Goal: Task Accomplishment & Management: Manage account settings

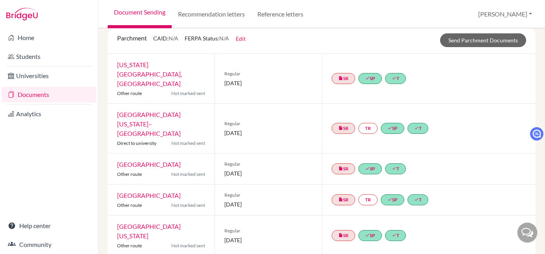
scroll to position [36, 0]
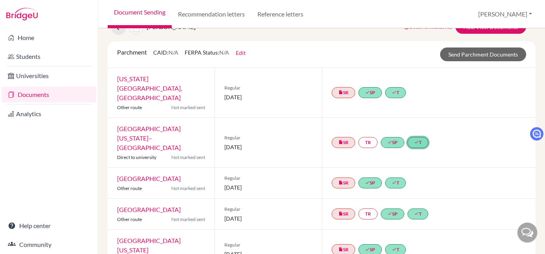
click at [421, 137] on link "done T" at bounding box center [418, 142] width 21 height 11
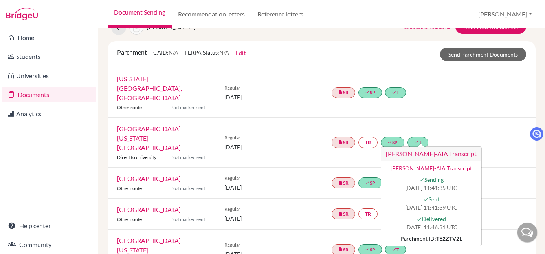
click at [452, 122] on div "insert_drive_file SR TR done SP done [PERSON_NAME]-AIA Transcript [PERSON_NAME]…" at bounding box center [429, 143] width 214 height 50
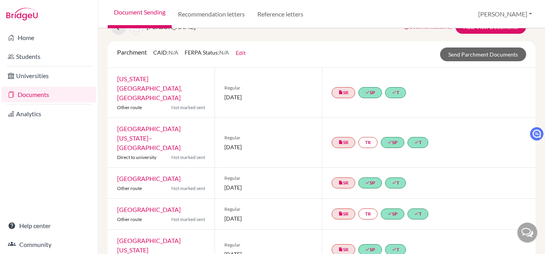
click at [485, 120] on div "insert_drive_file SR TR done SP done T" at bounding box center [429, 143] width 214 height 50
click at [420, 137] on link "done T" at bounding box center [418, 142] width 21 height 11
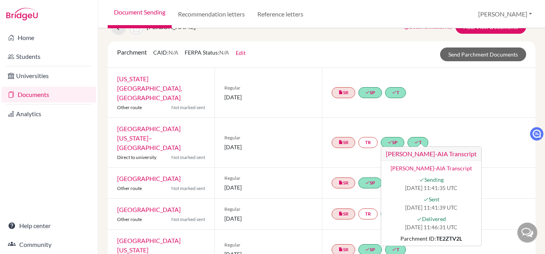
click at [483, 118] on div "insert_drive_file SR TR done SP done [PERSON_NAME]-AIA Transcript [PERSON_NAME]…" at bounding box center [429, 143] width 214 height 50
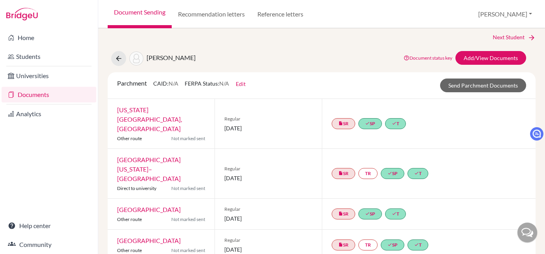
scroll to position [0, 0]
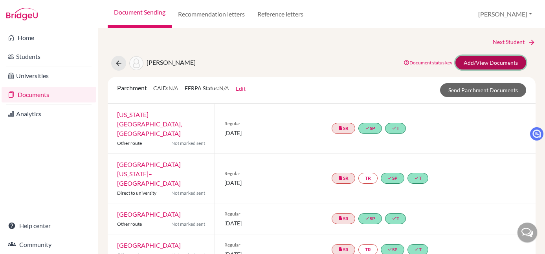
click at [483, 63] on link "Add/View Documents" at bounding box center [491, 63] width 71 height 14
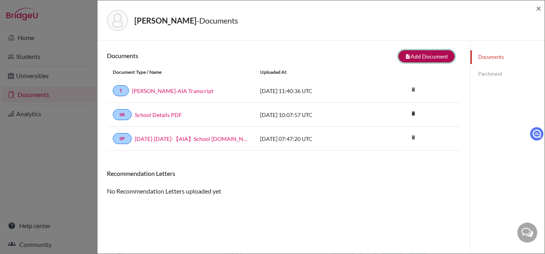
click at [424, 59] on button "note_add Add Document" at bounding box center [427, 56] width 56 height 12
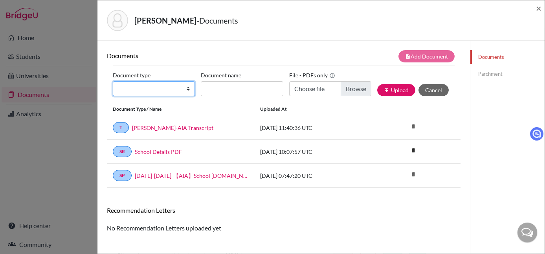
click at [152, 92] on select "Change explanation for Common App reports Counselor recommendation Fee waiver I…" at bounding box center [154, 88] width 82 height 15
select select "2"
click at [113, 81] on select "Change explanation for Common App reports Counselor recommendation Fee waiver I…" at bounding box center [154, 88] width 82 height 15
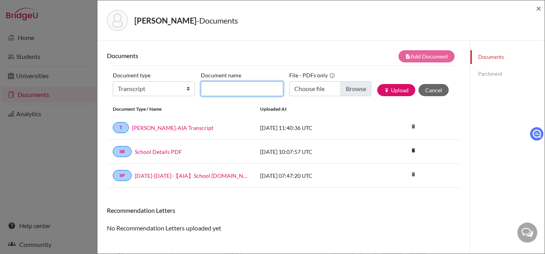
click at [252, 86] on input "Document name" at bounding box center [242, 88] width 82 height 15
type input "[PERSON_NAME]-Transcript"
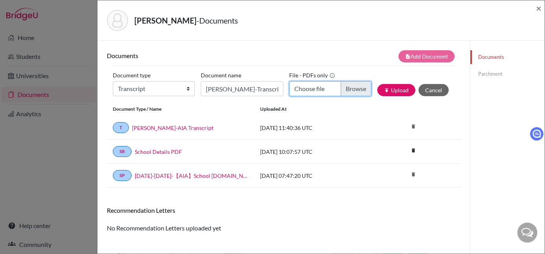
click at [358, 86] on input "Choose file" at bounding box center [330, 88] width 82 height 15
click at [353, 90] on input "Choose file" at bounding box center [330, 88] width 82 height 15
type input "C:\fakepath\Yuan Fang-AIA Transcript-20241230.pdf"
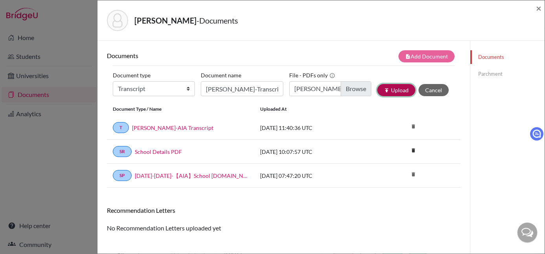
click at [389, 90] on button "publish Upload" at bounding box center [396, 90] width 38 height 12
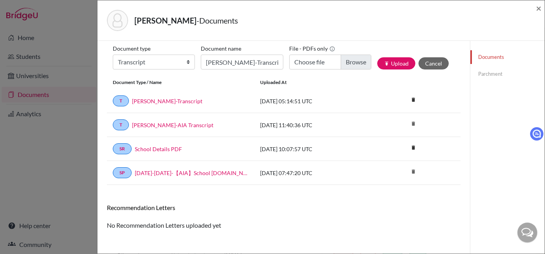
scroll to position [28, 0]
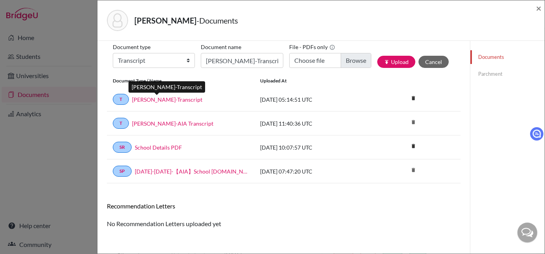
click at [166, 100] on link "[PERSON_NAME]-Transcript" at bounding box center [167, 100] width 70 height 8
click at [488, 73] on link "Parchment" at bounding box center [508, 74] width 74 height 14
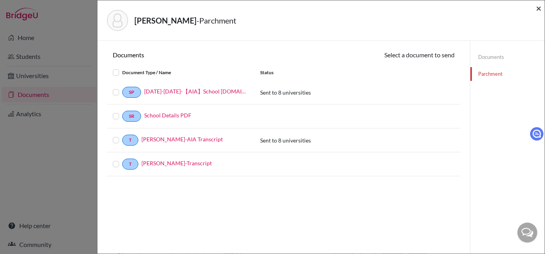
click at [538, 8] on span "×" at bounding box center [539, 7] width 6 height 11
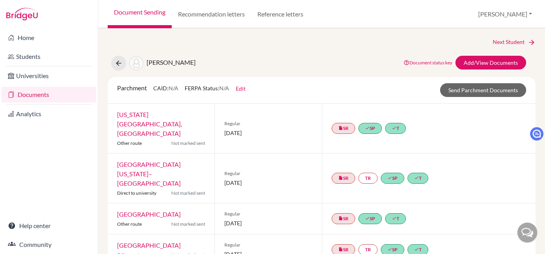
scroll to position [2, 0]
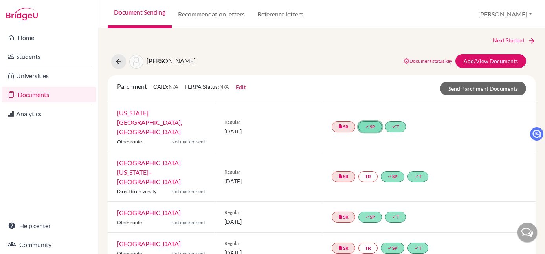
click at [360, 123] on link "done SP" at bounding box center [371, 126] width 24 height 11
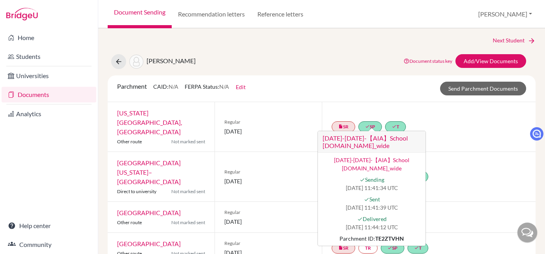
click at [361, 89] on div "Parchment CAID: N/A FERPA Status: N/A Edit Common App ID (CAID) Date of Birth 0…" at bounding box center [321, 89] width 421 height 14
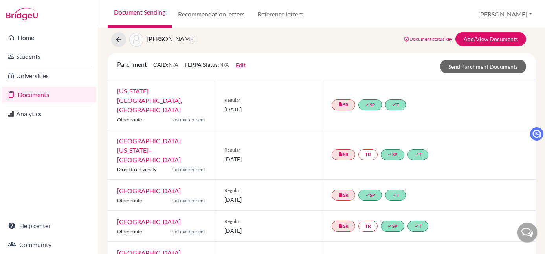
scroll to position [24, 0]
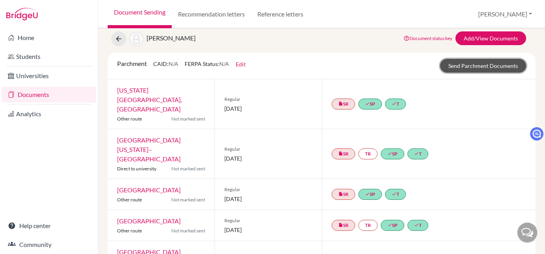
click at [460, 68] on link "Send Parchment Documents" at bounding box center [483, 66] width 86 height 14
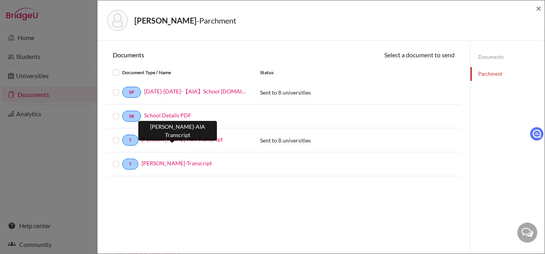
click at [193, 137] on link "[PERSON_NAME]-AIA Transcript" at bounding box center [182, 139] width 81 height 8
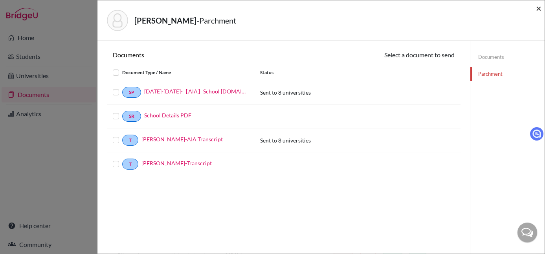
click at [539, 6] on span "×" at bounding box center [539, 7] width 6 height 11
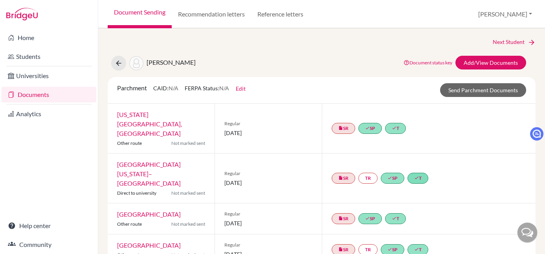
scroll to position [2, 0]
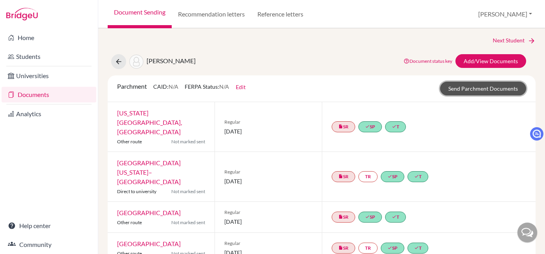
click at [464, 87] on link "Send Parchment Documents" at bounding box center [483, 89] width 86 height 14
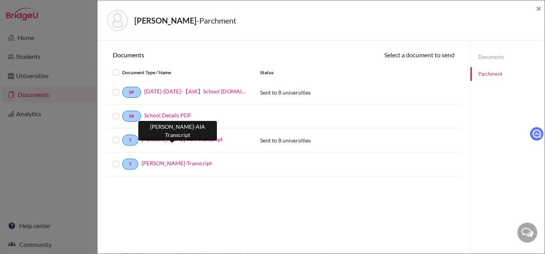
click at [167, 140] on link "[PERSON_NAME]-AIA Transcript" at bounding box center [182, 139] width 81 height 8
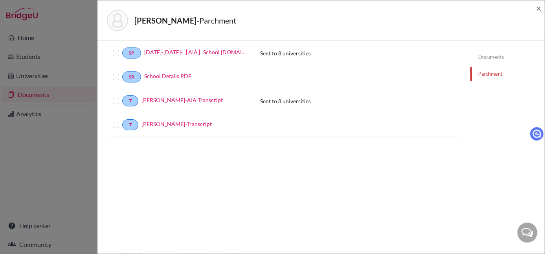
scroll to position [41, 0]
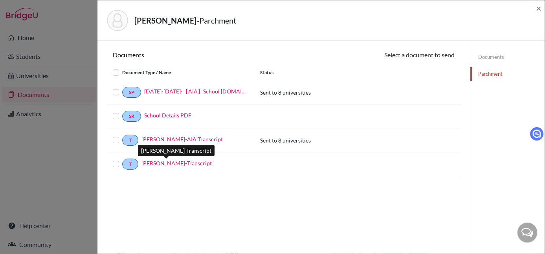
click at [177, 166] on link "[PERSON_NAME]-Transcript" at bounding box center [177, 163] width 70 height 8
click at [173, 165] on link "Yuan Fang-Transcript" at bounding box center [177, 163] width 70 height 8
click at [176, 164] on link "[PERSON_NAME]-Transcript" at bounding box center [177, 163] width 70 height 8
click at [473, 59] on link "Documents" at bounding box center [508, 57] width 74 height 14
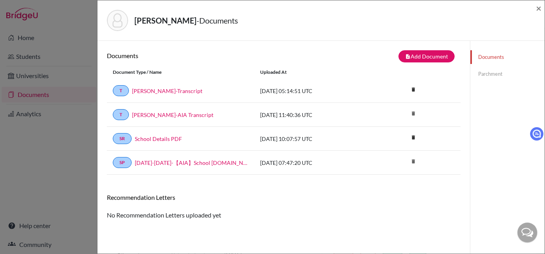
click at [484, 71] on link "Parchment" at bounding box center [508, 74] width 74 height 14
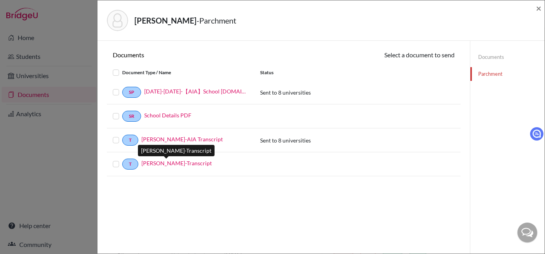
click at [180, 163] on link "[PERSON_NAME]-Transcript" at bounding box center [177, 163] width 70 height 8
click at [471, 55] on link "Documents" at bounding box center [508, 57] width 74 height 14
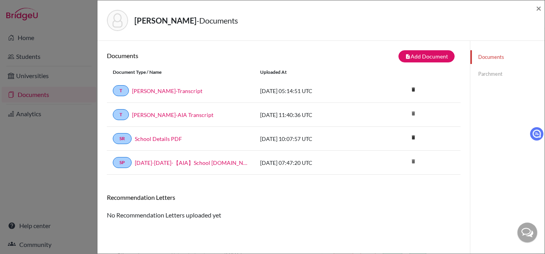
click at [474, 57] on link "Documents" at bounding box center [508, 57] width 74 height 14
click at [485, 73] on link "Parchment" at bounding box center [508, 74] width 74 height 14
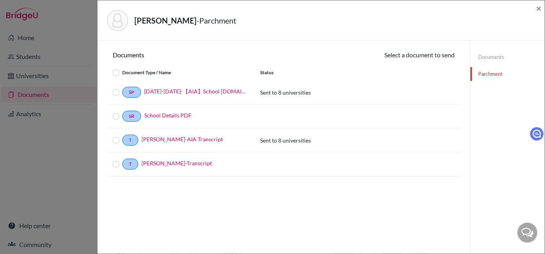
click at [485, 59] on link "Documents" at bounding box center [508, 57] width 74 height 14
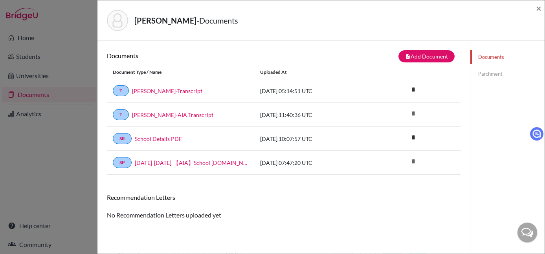
click at [166, 87] on link "Yuan Fang-Transcript" at bounding box center [167, 91] width 70 height 8
click at [539, 7] on span "×" at bounding box center [539, 7] width 6 height 11
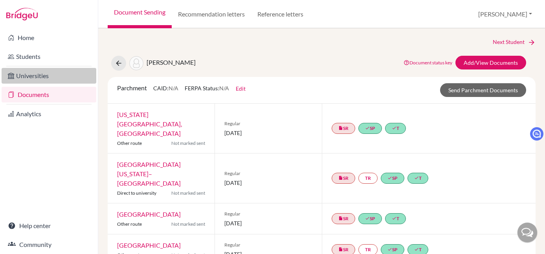
click at [62, 77] on link "Universities" at bounding box center [49, 76] width 95 height 16
click at [62, 100] on link "Documents" at bounding box center [49, 95] width 95 height 16
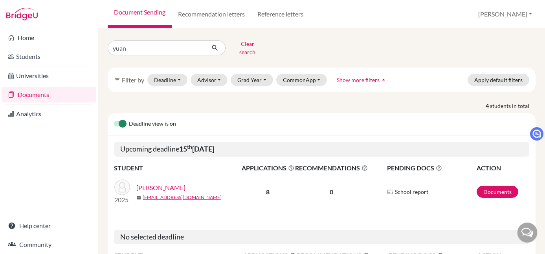
click at [147, 183] on link "[PERSON_NAME]" at bounding box center [160, 187] width 49 height 9
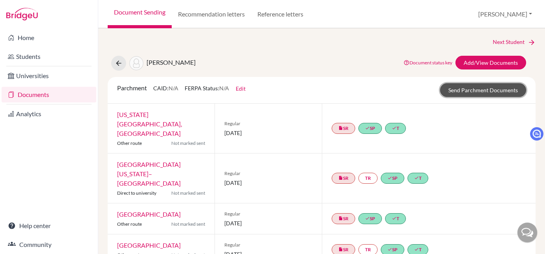
click at [473, 93] on link "Send Parchment Documents" at bounding box center [483, 90] width 86 height 14
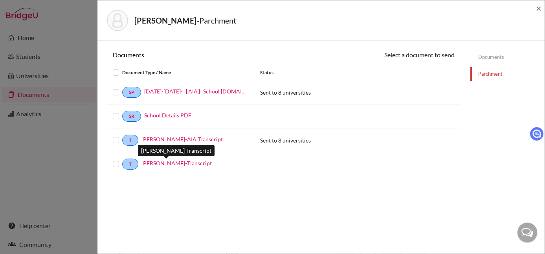
click at [169, 164] on link "Yuan Fang-Transcript" at bounding box center [177, 163] width 70 height 8
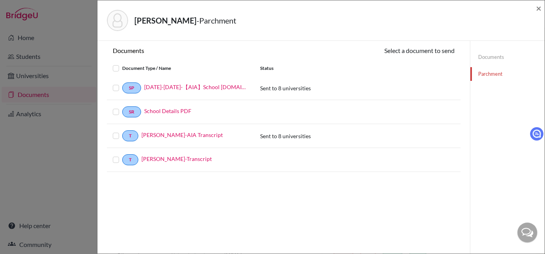
scroll to position [14, 0]
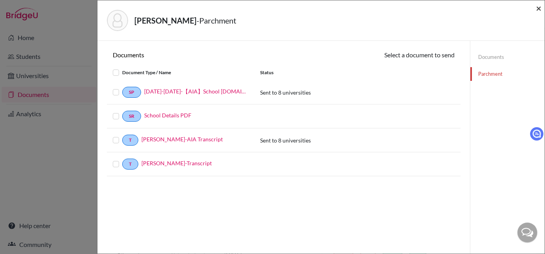
click at [539, 9] on span "×" at bounding box center [539, 7] width 6 height 11
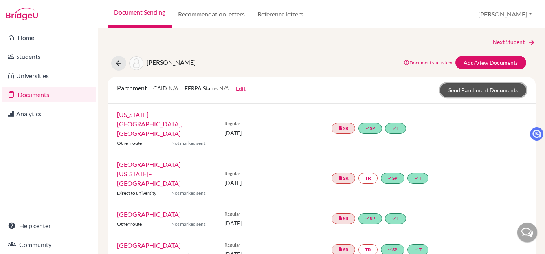
click at [484, 92] on link "Send Parchment Documents" at bounding box center [483, 90] width 86 height 14
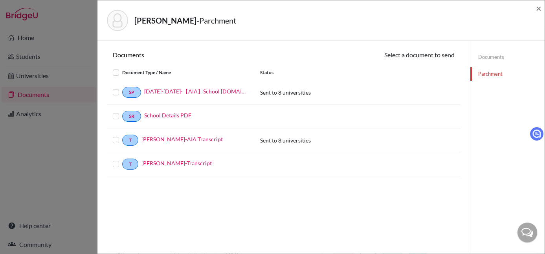
click at [489, 75] on link "Parchment" at bounding box center [508, 74] width 74 height 14
click at [122, 160] on label at bounding box center [122, 160] width 0 height 0
click at [0, 0] on input "checkbox" at bounding box center [0, 0] width 0 height 0
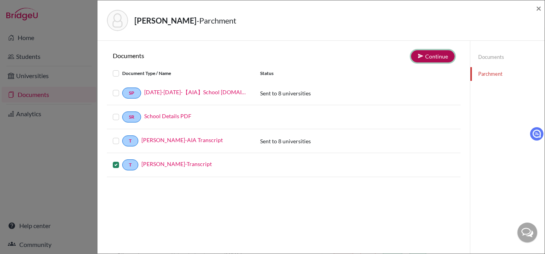
click at [435, 58] on button "Continue" at bounding box center [433, 56] width 44 height 12
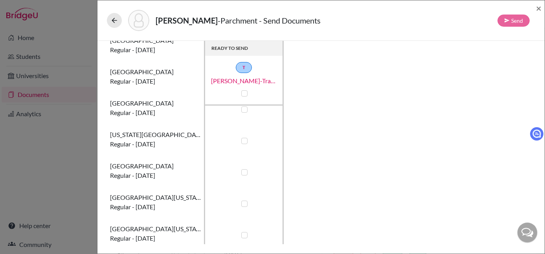
scroll to position [113, 0]
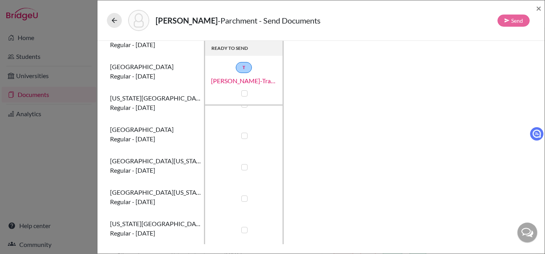
click at [241, 168] on label at bounding box center [244, 167] width 6 height 6
click at [241, 168] on input "checkbox" at bounding box center [242, 167] width 6 height 8
checkbox input "true"
click at [407, 132] on div "READY TO SEND T Yuan Fang-Transcript University of Miami Regular - 06 January 2…" at bounding box center [321, 143] width 429 height 204
click at [522, 21] on button "Send" at bounding box center [514, 21] width 32 height 12
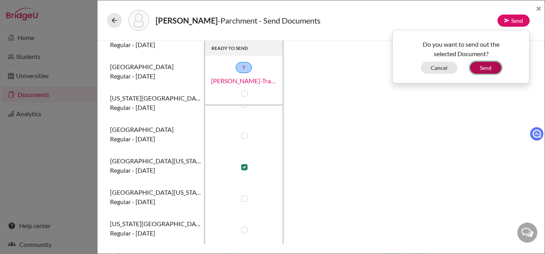
click at [494, 68] on button "Send" at bounding box center [485, 68] width 31 height 12
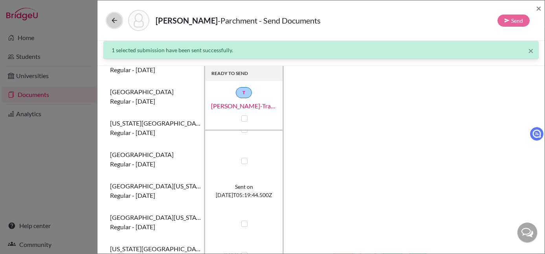
click at [111, 17] on icon at bounding box center [114, 21] width 8 height 8
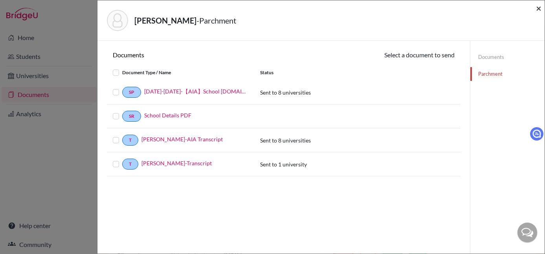
click at [539, 7] on span "×" at bounding box center [539, 7] width 6 height 11
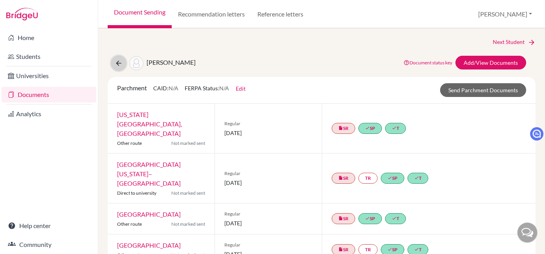
click at [124, 65] on button at bounding box center [118, 63] width 15 height 15
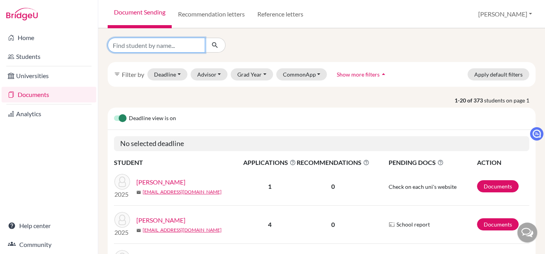
click at [162, 51] on input "Find student by name..." at bounding box center [156, 45] width 97 height 15
type input "yuan"
click button "submit" at bounding box center [215, 45] width 21 height 15
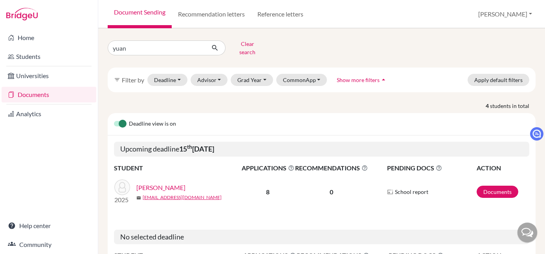
click at [156, 183] on link "[PERSON_NAME]" at bounding box center [160, 187] width 49 height 9
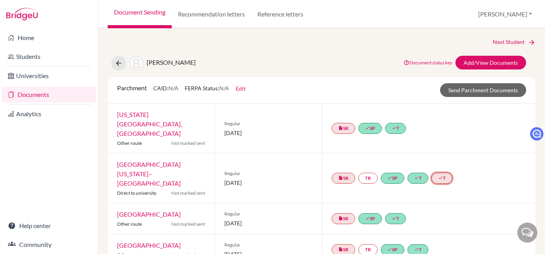
click at [441, 176] on icon "done" at bounding box center [440, 178] width 5 height 5
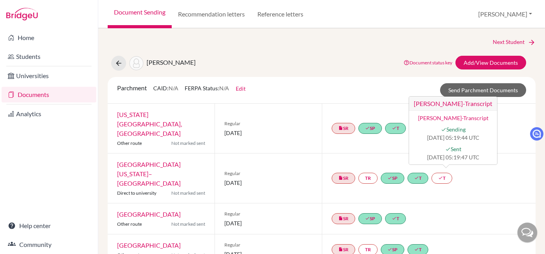
click at [476, 165] on div "insert_drive_file SR TR done SP done T done [PERSON_NAME]-Transcript [PERSON_NA…" at bounding box center [429, 179] width 214 height 50
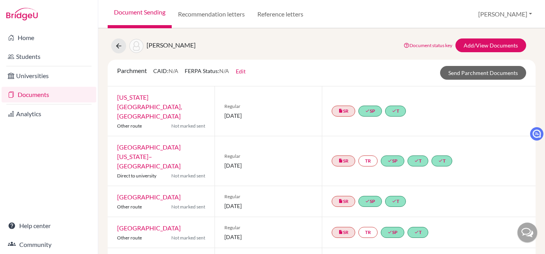
scroll to position [26, 0]
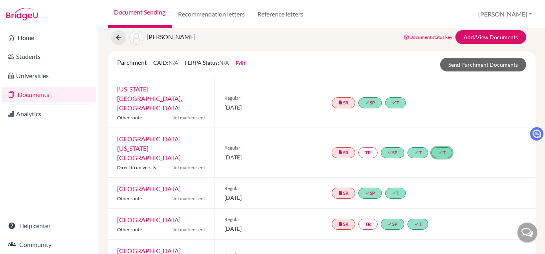
click at [443, 150] on icon "done" at bounding box center [440, 152] width 5 height 5
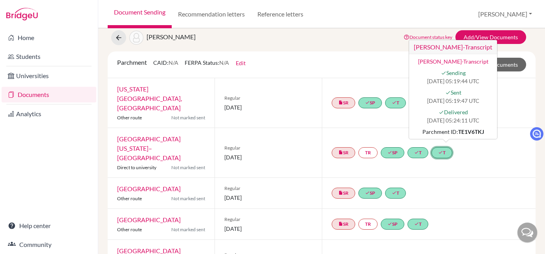
drag, startPoint x: 449, startPoint y: 122, endPoint x: 430, endPoint y: 145, distance: 29.6
click at [482, 128] on div "insert_drive_file SR TR done SP done T done [PERSON_NAME]-Transcript [PERSON_NA…" at bounding box center [429, 153] width 214 height 50
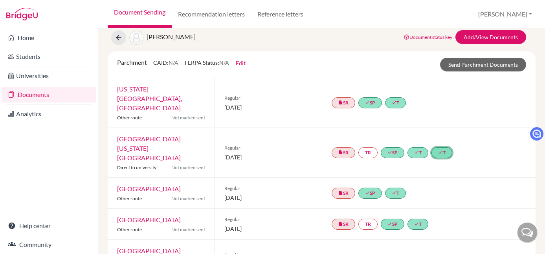
click at [451, 147] on link "done T" at bounding box center [442, 152] width 21 height 11
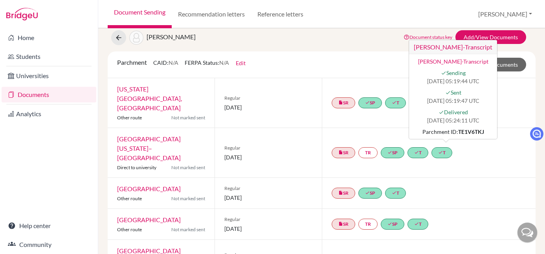
click at [363, 59] on div "Parchment CAID: N/A FERPA Status: N/A Edit Common App ID (CAID) Date of Birth 0…" at bounding box center [321, 65] width 421 height 14
